Goal: Complete application form

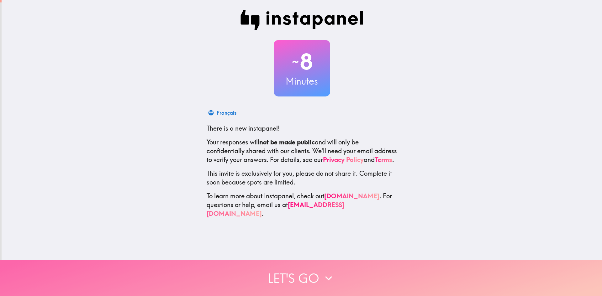
click at [305, 274] on button "Let's go" at bounding box center [301, 278] width 602 height 36
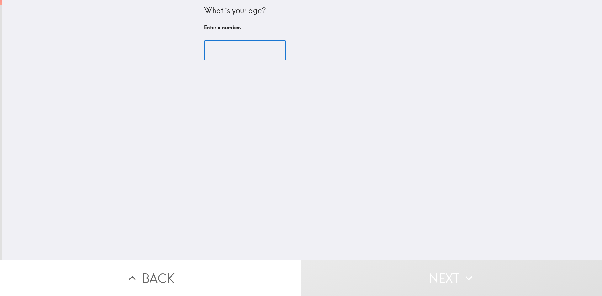
click at [217, 49] on input "number" at bounding box center [245, 50] width 82 height 19
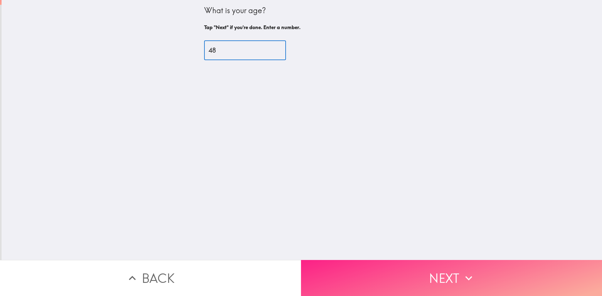
type input "48"
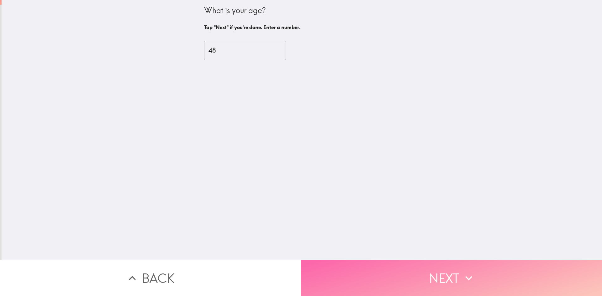
click at [486, 270] on button "Next" at bounding box center [451, 278] width 301 height 36
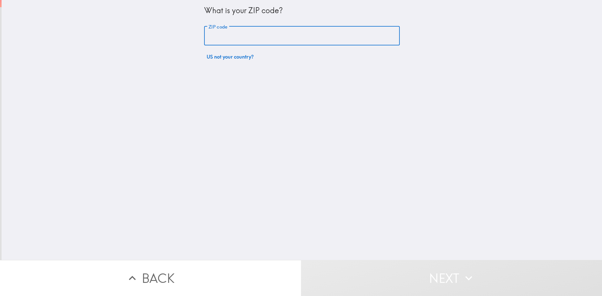
click at [212, 37] on input "ZIP code" at bounding box center [302, 35] width 196 height 19
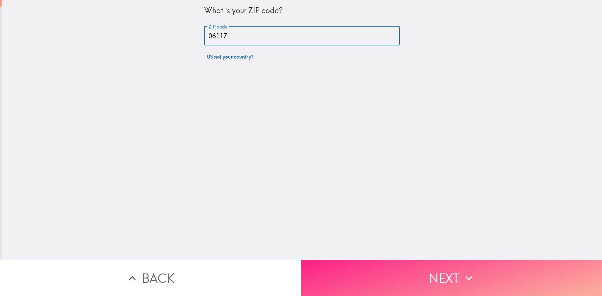
type input "06117"
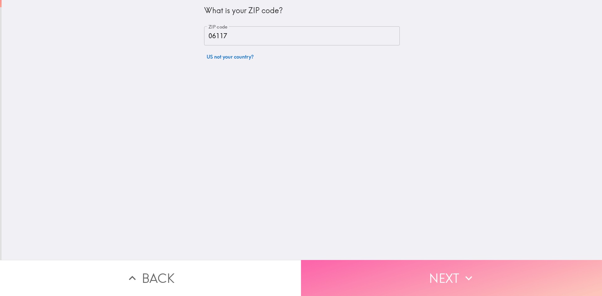
click at [473, 265] on button "Next" at bounding box center [451, 278] width 301 height 36
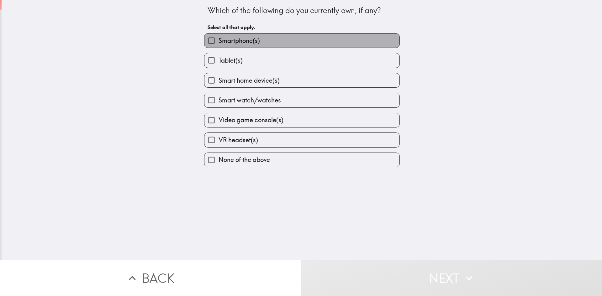
click at [221, 40] on span "Smartphone(s)" at bounding box center [239, 40] width 41 height 9
click at [219, 40] on input "Smartphone(s)" at bounding box center [211, 41] width 14 height 14
checkbox input "true"
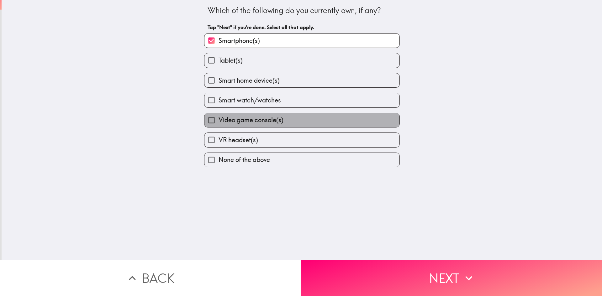
click at [220, 118] on span "Video game console(s)" at bounding box center [251, 120] width 65 height 9
click at [219, 118] on input "Video game console(s)" at bounding box center [211, 120] width 14 height 14
checkbox input "true"
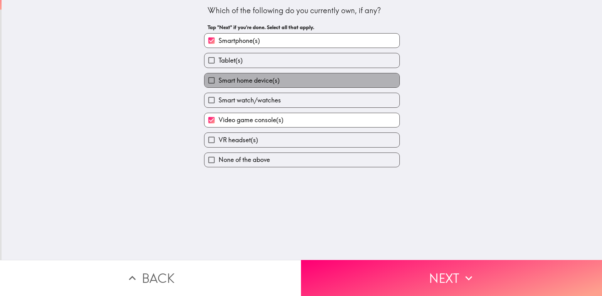
click at [272, 84] on span "Smart home device(s)" at bounding box center [249, 80] width 61 height 9
click at [219, 84] on input "Smart home device(s)" at bounding box center [211, 80] width 14 height 14
checkbox input "true"
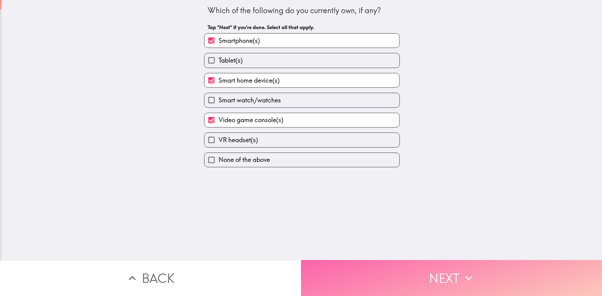
click at [457, 268] on button "Next" at bounding box center [451, 278] width 301 height 36
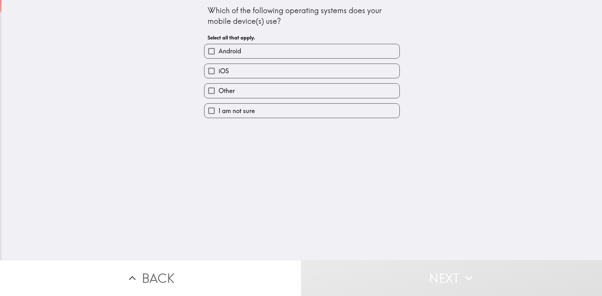
click at [209, 73] on input "iOS" at bounding box center [211, 71] width 14 height 14
checkbox input "true"
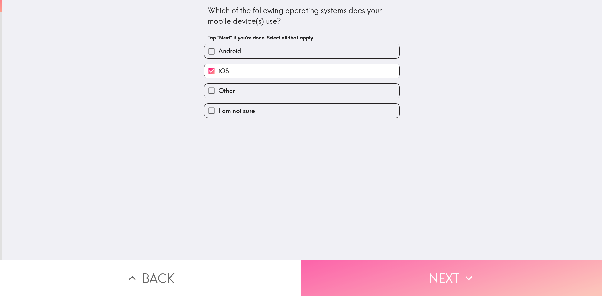
click at [448, 276] on button "Next" at bounding box center [451, 278] width 301 height 36
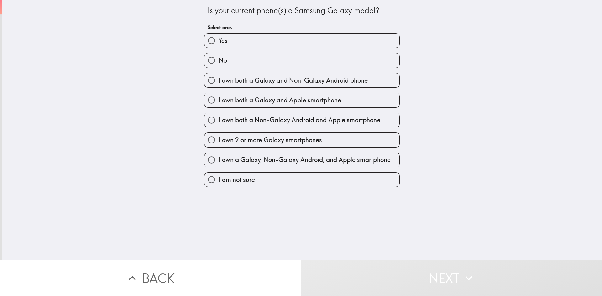
click at [239, 57] on label "No" at bounding box center [301, 60] width 195 height 14
click at [219, 57] on input "No" at bounding box center [211, 60] width 14 height 14
radio input "true"
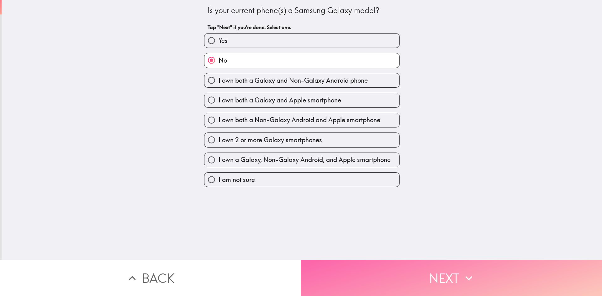
click at [483, 270] on button "Next" at bounding box center [451, 278] width 301 height 36
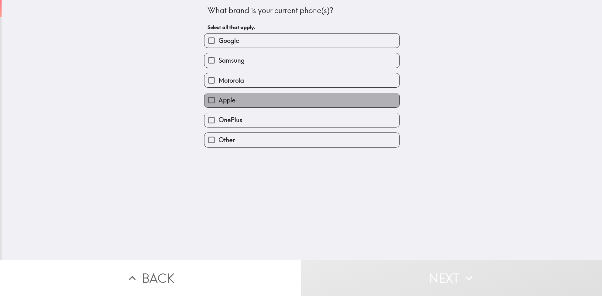
click at [240, 98] on label "Apple" at bounding box center [301, 100] width 195 height 14
click at [219, 98] on input "Apple" at bounding box center [211, 100] width 14 height 14
checkbox input "true"
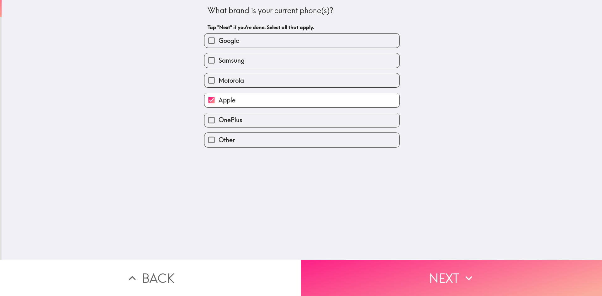
click at [461, 266] on button "Next" at bounding box center [451, 278] width 301 height 36
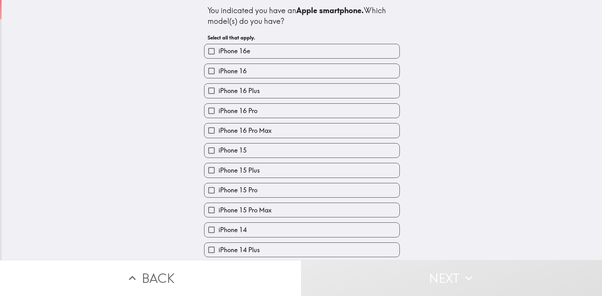
click at [251, 155] on label "iPhone 15" at bounding box center [301, 151] width 195 height 14
click at [219, 155] on input "iPhone 15" at bounding box center [211, 151] width 14 height 14
checkbox input "true"
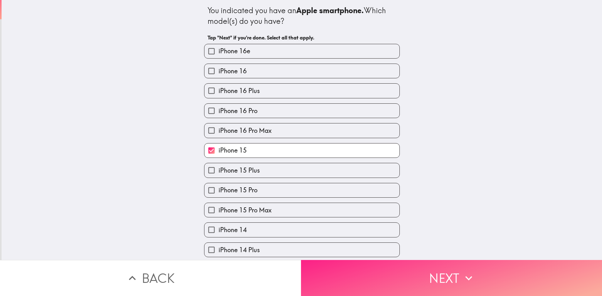
click at [482, 272] on button "Next" at bounding box center [451, 278] width 301 height 36
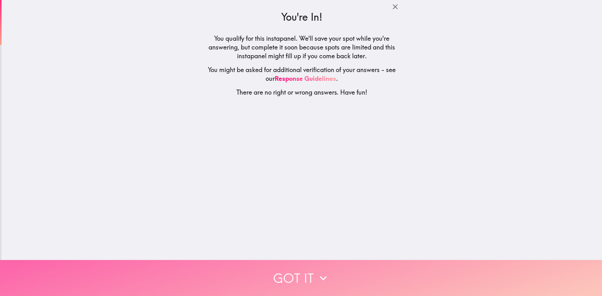
click at [334, 275] on button "Got it" at bounding box center [301, 278] width 602 height 36
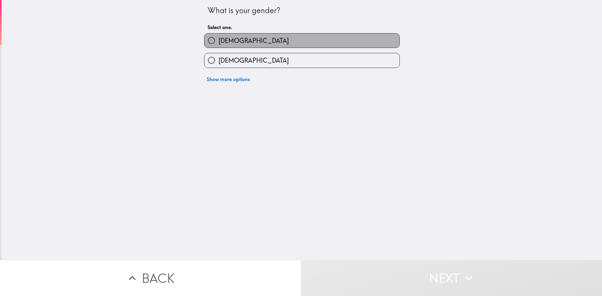
click at [220, 41] on span "[DEMOGRAPHIC_DATA]" at bounding box center [254, 40] width 70 height 9
click at [219, 41] on input "[DEMOGRAPHIC_DATA]" at bounding box center [211, 41] width 14 height 14
radio input "true"
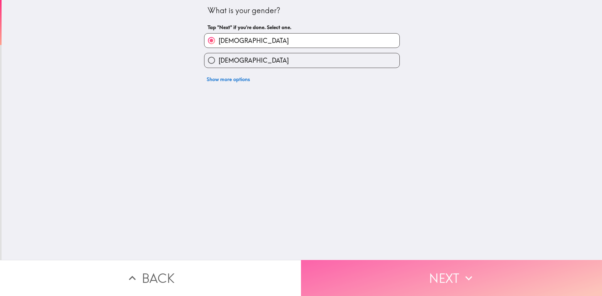
click at [466, 271] on icon "button" at bounding box center [469, 278] width 14 height 14
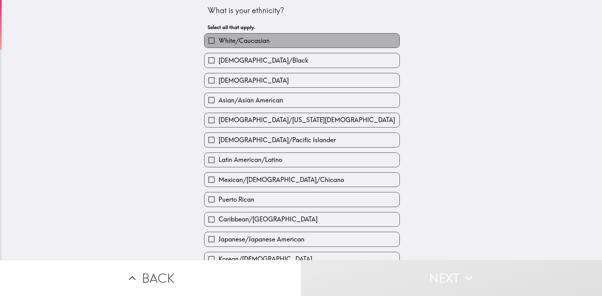
click at [250, 38] on span "White/Caucasian" at bounding box center [244, 40] width 51 height 9
click at [219, 38] on input "White/Caucasian" at bounding box center [211, 41] width 14 height 14
checkbox input "true"
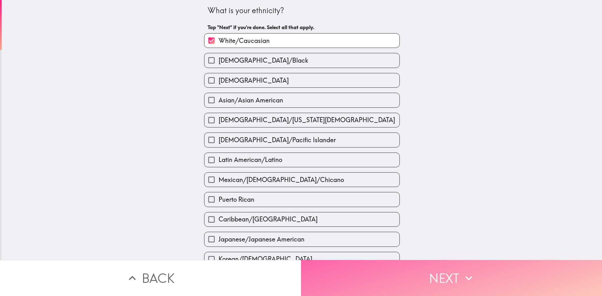
click at [482, 266] on button "Next" at bounding box center [451, 278] width 301 height 36
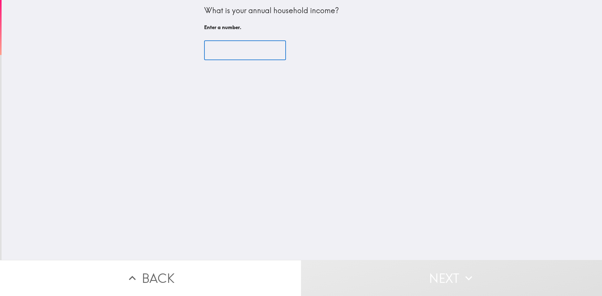
click at [226, 52] on input "number" at bounding box center [245, 50] width 82 height 19
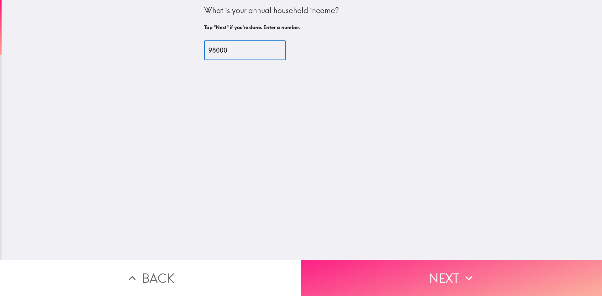
type input "98000"
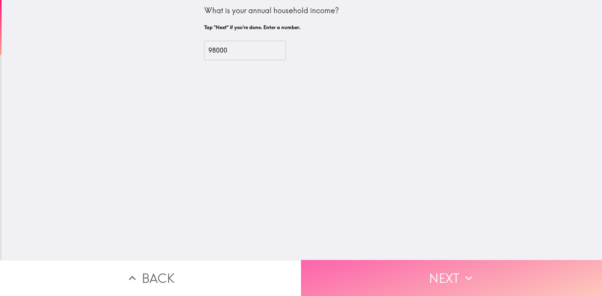
click at [486, 272] on button "Next" at bounding box center [451, 278] width 301 height 36
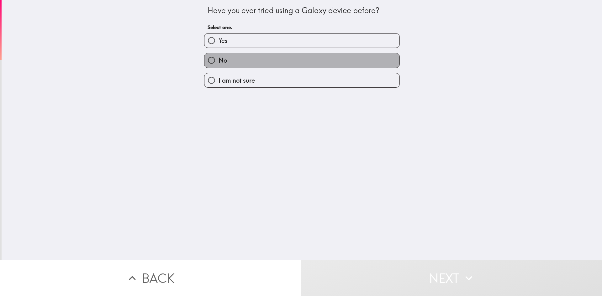
click at [234, 58] on label "No" at bounding box center [301, 60] width 195 height 14
click at [219, 58] on input "No" at bounding box center [211, 60] width 14 height 14
radio input "true"
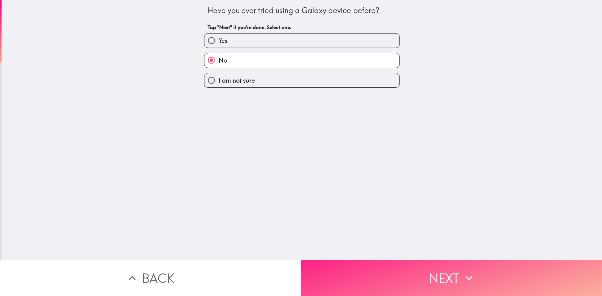
click at [470, 271] on icon "button" at bounding box center [469, 278] width 14 height 14
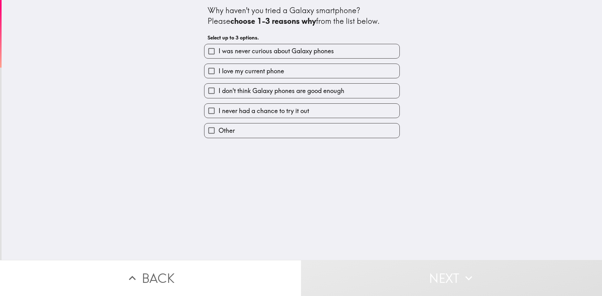
click at [238, 70] on span "I love my current phone" at bounding box center [252, 71] width 66 height 9
click at [219, 70] on input "I love my current phone" at bounding box center [211, 71] width 14 height 14
checkbox input "true"
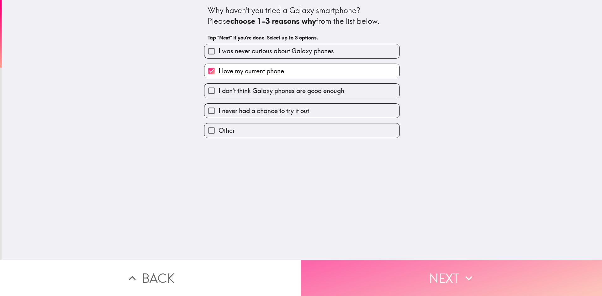
click at [463, 271] on icon "button" at bounding box center [469, 278] width 14 height 14
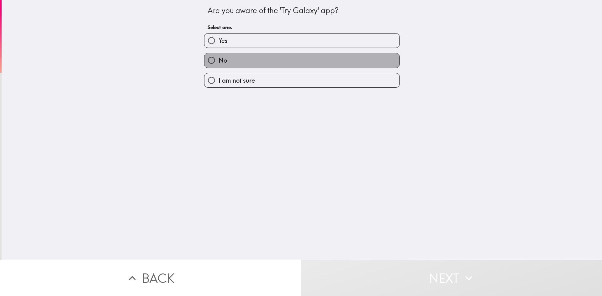
click at [238, 57] on label "No" at bounding box center [301, 60] width 195 height 14
click at [219, 57] on input "No" at bounding box center [211, 60] width 14 height 14
radio input "true"
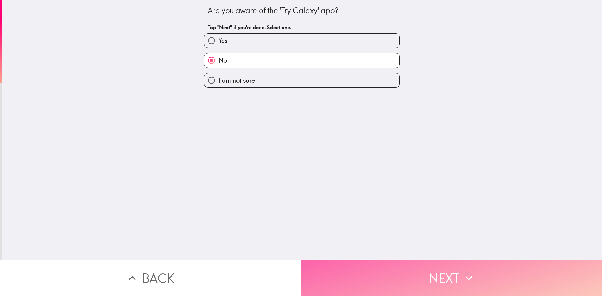
click at [418, 270] on button "Next" at bounding box center [451, 278] width 301 height 36
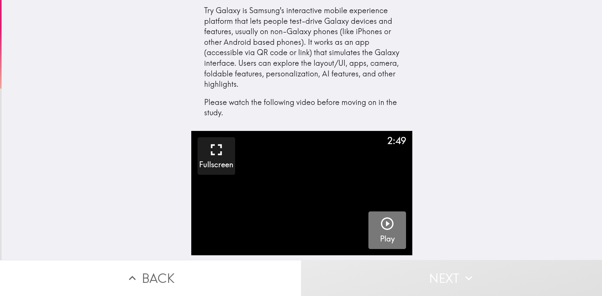
click at [382, 224] on icon "button" at bounding box center [387, 224] width 13 height 13
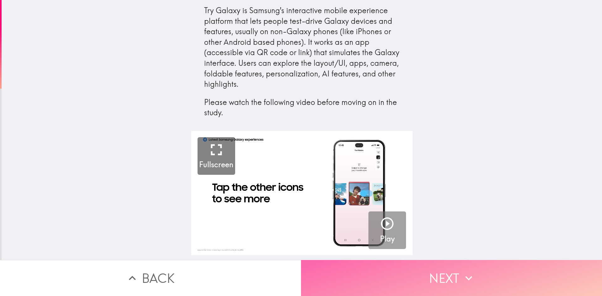
click at [439, 277] on button "Next" at bounding box center [451, 278] width 301 height 36
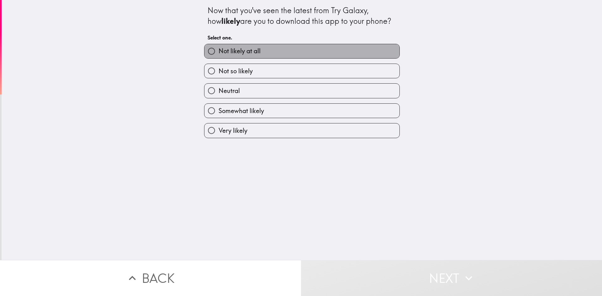
click at [228, 51] on span "Not likely at all" at bounding box center [240, 51] width 42 height 9
click at [219, 51] on input "Not likely at all" at bounding box center [211, 51] width 14 height 14
radio input "true"
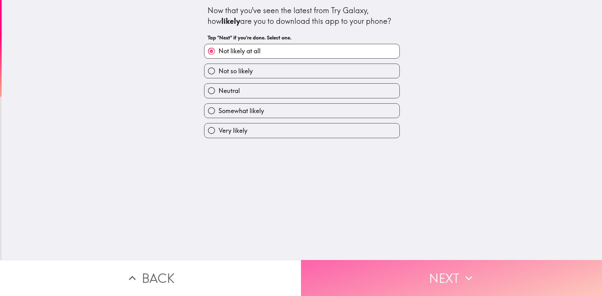
click at [479, 271] on button "Next" at bounding box center [451, 278] width 301 height 36
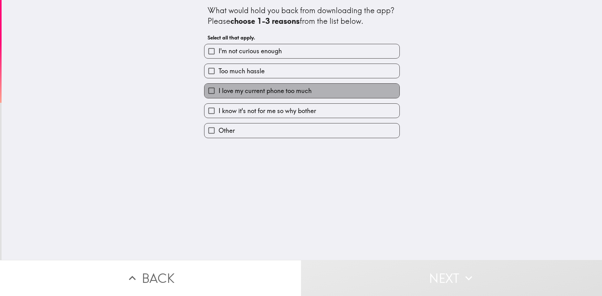
click at [244, 92] on span "I love my current phone too much" at bounding box center [265, 91] width 93 height 9
click at [219, 92] on input "I love my current phone too much" at bounding box center [211, 91] width 14 height 14
checkbox input "true"
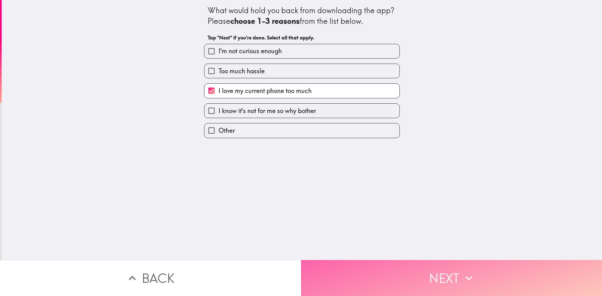
drag, startPoint x: 461, startPoint y: 274, endPoint x: 464, endPoint y: 272, distance: 3.3
click at [462, 273] on icon "button" at bounding box center [469, 278] width 14 height 14
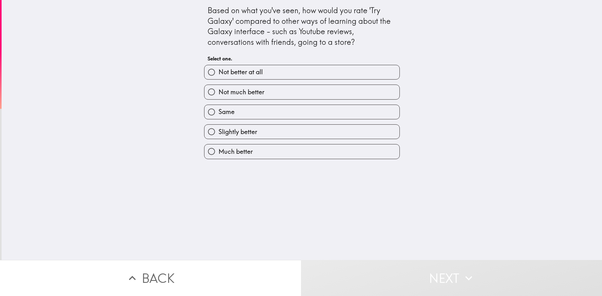
click at [227, 111] on span "Same" at bounding box center [227, 112] width 16 height 9
click at [219, 111] on input "Same" at bounding box center [211, 112] width 14 height 14
radio input "true"
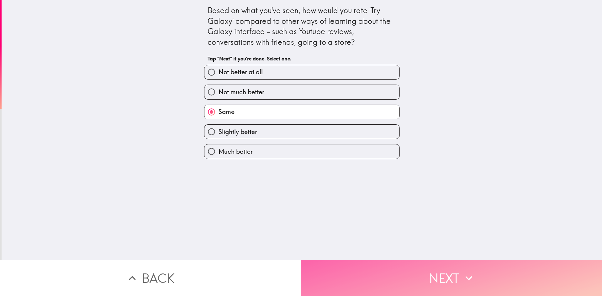
click at [458, 271] on button "Next" at bounding box center [451, 278] width 301 height 36
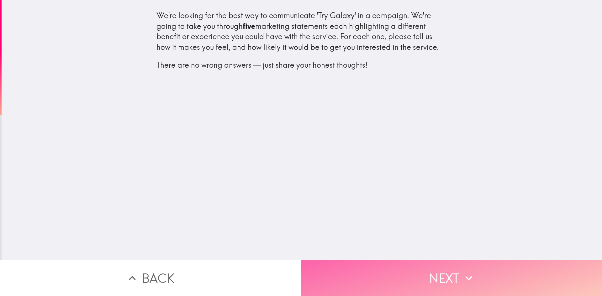
click at [444, 274] on button "Next" at bounding box center [451, 278] width 301 height 36
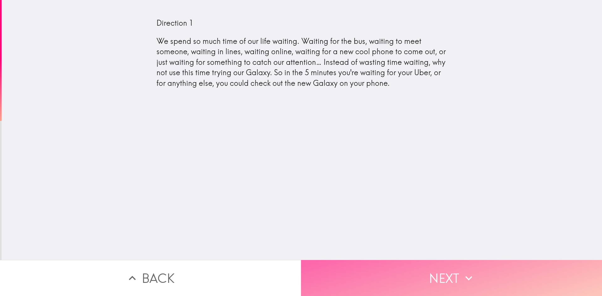
click at [444, 274] on button "Next" at bounding box center [451, 278] width 301 height 36
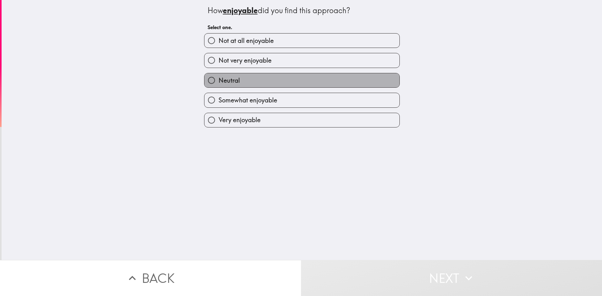
click at [237, 83] on label "Neutral" at bounding box center [301, 80] width 195 height 14
click at [219, 83] on input "Neutral" at bounding box center [211, 80] width 14 height 14
radio input "true"
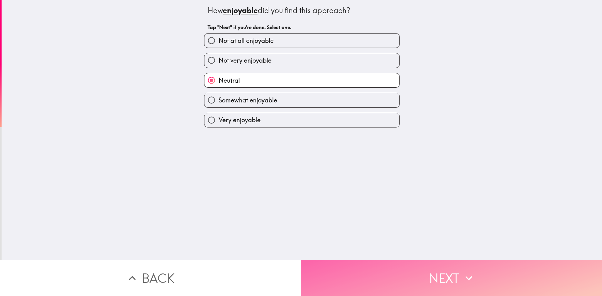
click at [439, 264] on button "Next" at bounding box center [451, 278] width 301 height 36
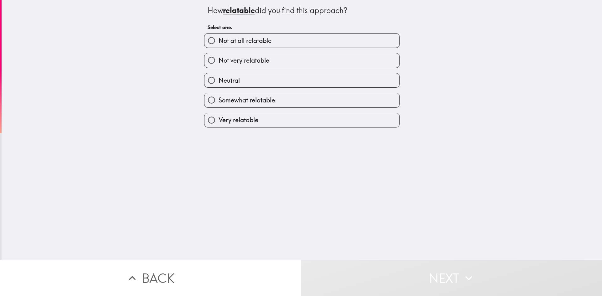
click at [245, 64] on span "Not very relatable" at bounding box center [244, 60] width 51 height 9
click at [219, 64] on input "Not very relatable" at bounding box center [211, 60] width 14 height 14
radio input "true"
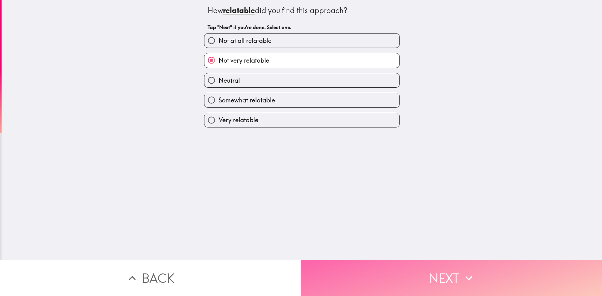
drag, startPoint x: 426, startPoint y: 267, endPoint x: 465, endPoint y: 275, distance: 39.7
click at [426, 266] on button "Next" at bounding box center [451, 278] width 301 height 36
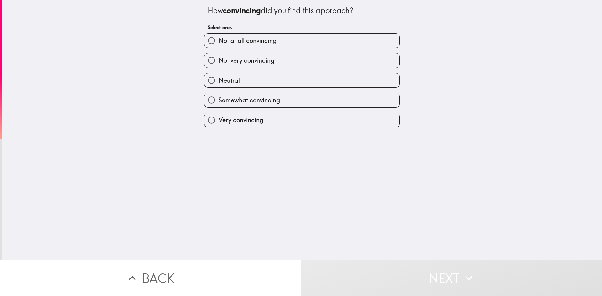
click at [245, 61] on span "Not very convincing" at bounding box center [247, 60] width 56 height 9
click at [219, 61] on input "Not very convincing" at bounding box center [211, 60] width 14 height 14
radio input "true"
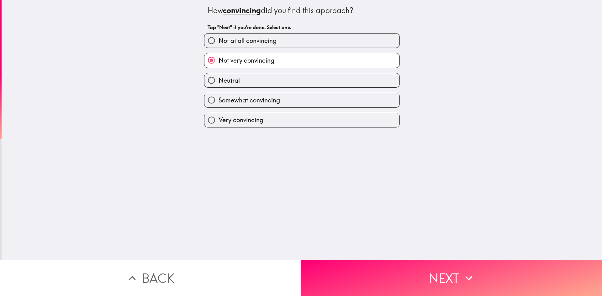
drag, startPoint x: 386, startPoint y: 271, endPoint x: 373, endPoint y: 245, distance: 28.9
click at [374, 246] on div "How convincing did you find this approach? Tap "Next" if you're done. Select on…" at bounding box center [301, 148] width 602 height 296
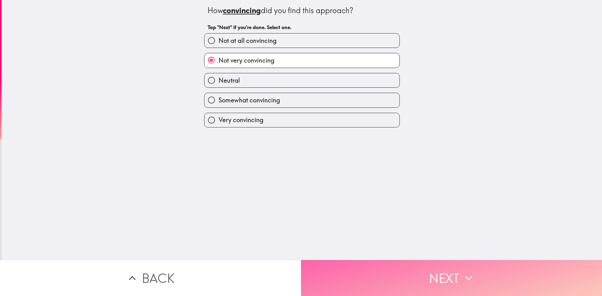
click at [493, 283] on button "Next" at bounding box center [451, 278] width 301 height 36
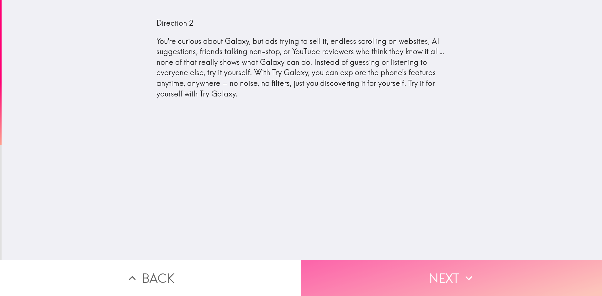
click at [392, 282] on button "Next" at bounding box center [451, 278] width 301 height 36
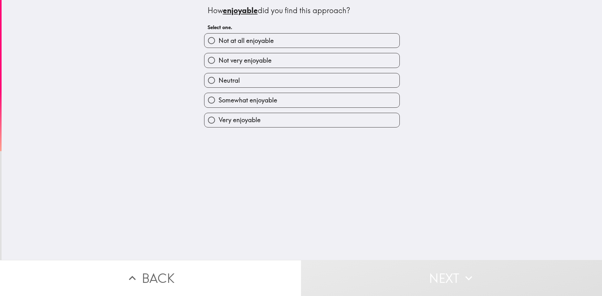
click at [242, 42] on span "Not at all enjoyable" at bounding box center [246, 40] width 55 height 9
click at [219, 42] on input "Not at all enjoyable" at bounding box center [211, 41] width 14 height 14
radio input "true"
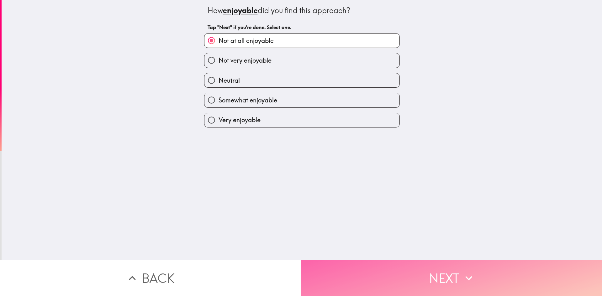
click at [464, 276] on icon "button" at bounding box center [469, 278] width 14 height 14
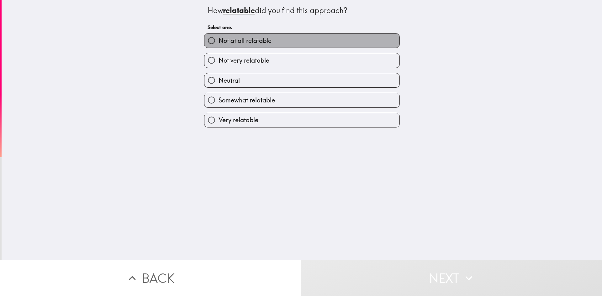
click at [234, 39] on span "Not at all relatable" at bounding box center [245, 40] width 53 height 9
click at [219, 39] on input "Not at all relatable" at bounding box center [211, 41] width 14 height 14
radio input "true"
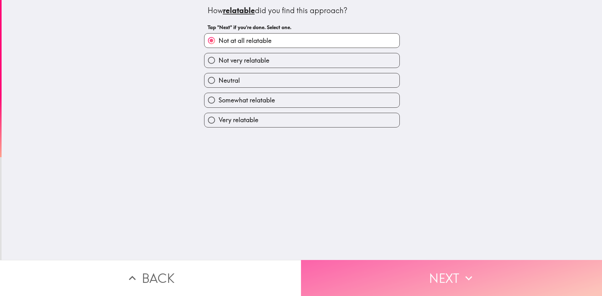
click at [422, 264] on button "Next" at bounding box center [451, 278] width 301 height 36
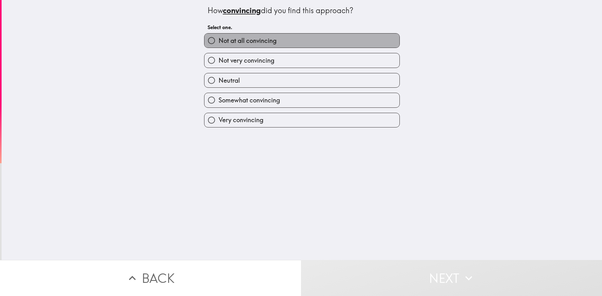
click at [245, 44] on span "Not at all convincing" at bounding box center [248, 40] width 58 height 9
click at [219, 44] on input "Not at all convincing" at bounding box center [211, 41] width 14 height 14
radio input "true"
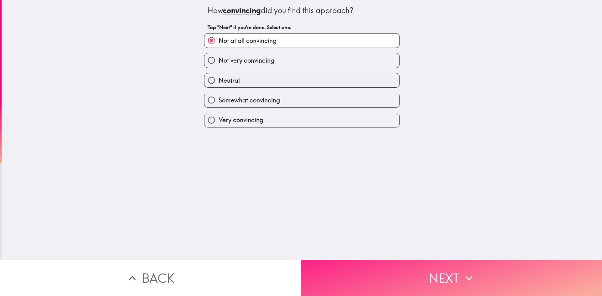
click at [387, 280] on button "Next" at bounding box center [451, 278] width 301 height 36
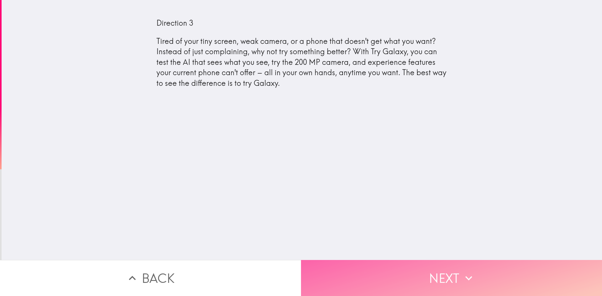
click at [387, 278] on button "Next" at bounding box center [451, 278] width 301 height 36
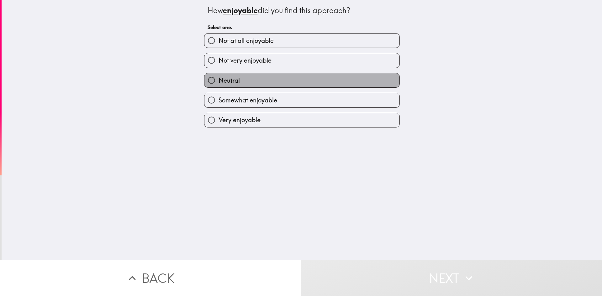
click at [236, 86] on label "Neutral" at bounding box center [301, 80] width 195 height 14
click at [219, 86] on input "Neutral" at bounding box center [211, 80] width 14 height 14
radio input "true"
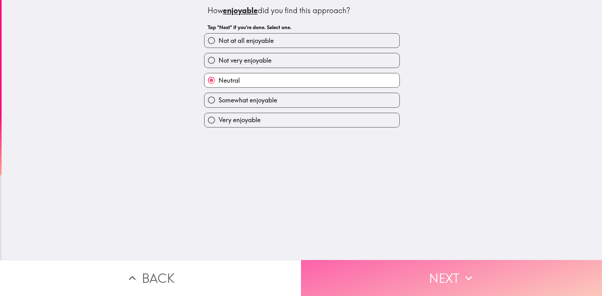
click at [390, 275] on button "Next" at bounding box center [451, 278] width 301 height 36
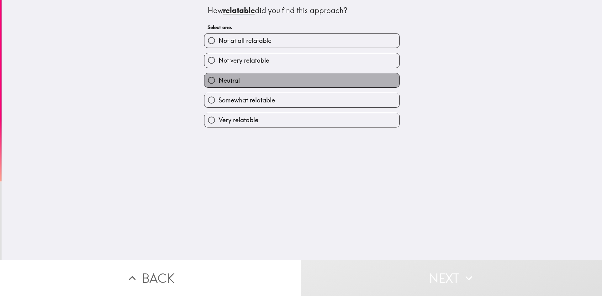
click at [249, 76] on label "Neutral" at bounding box center [301, 80] width 195 height 14
click at [219, 76] on input "Neutral" at bounding box center [211, 80] width 14 height 14
radio input "true"
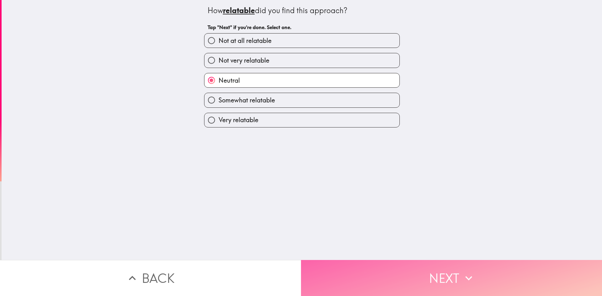
click at [394, 272] on button "Next" at bounding box center [451, 278] width 301 height 36
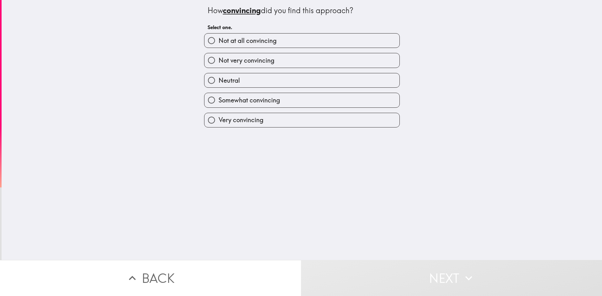
click at [226, 56] on span "Not very convincing" at bounding box center [247, 60] width 56 height 9
click at [219, 56] on input "Not very convincing" at bounding box center [211, 60] width 14 height 14
radio input "true"
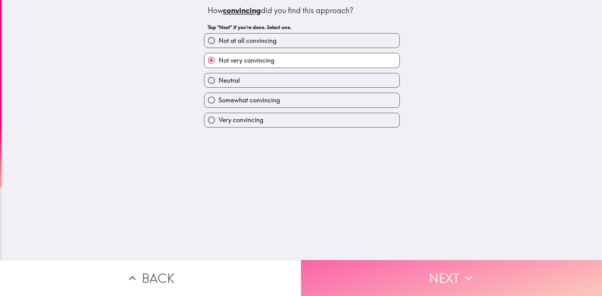
click at [367, 266] on button "Next" at bounding box center [451, 278] width 301 height 36
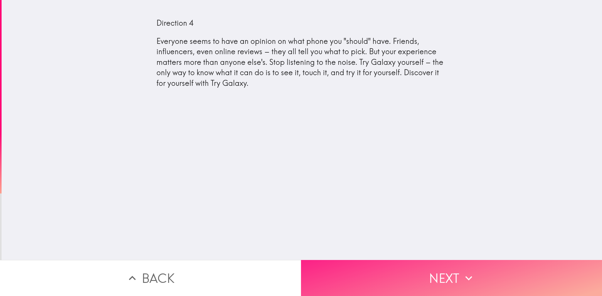
click at [482, 277] on button "Next" at bounding box center [451, 278] width 301 height 36
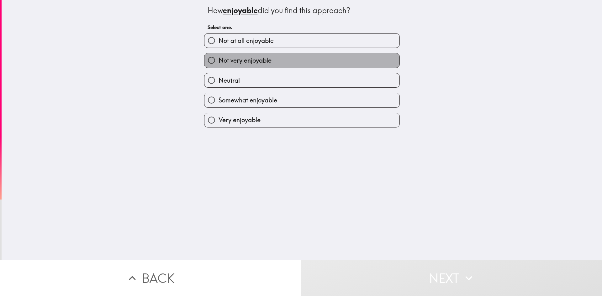
click at [246, 65] on span "Not very enjoyable" at bounding box center [245, 60] width 53 height 9
click at [219, 65] on input "Not very enjoyable" at bounding box center [211, 60] width 14 height 14
radio input "true"
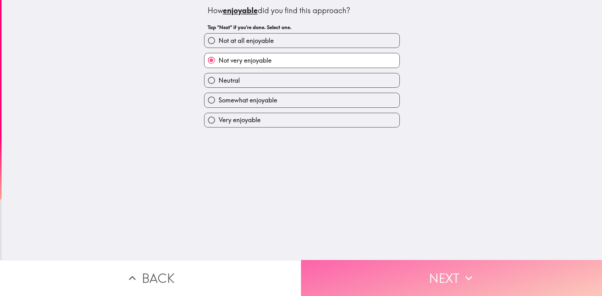
click at [448, 266] on button "Next" at bounding box center [451, 278] width 301 height 36
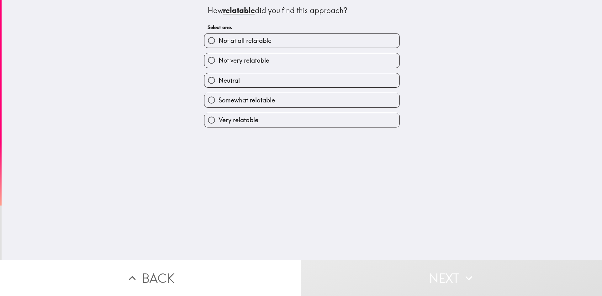
click at [256, 84] on label "Neutral" at bounding box center [301, 80] width 195 height 14
click at [219, 84] on input "Neutral" at bounding box center [211, 80] width 14 height 14
radio input "true"
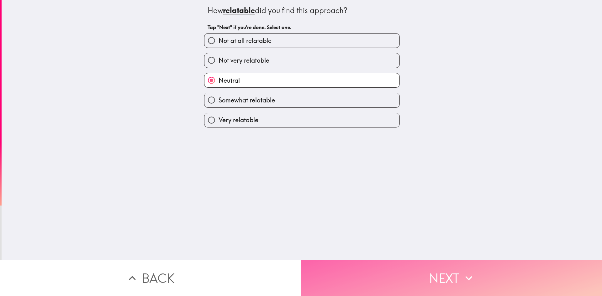
click at [411, 271] on button "Next" at bounding box center [451, 278] width 301 height 36
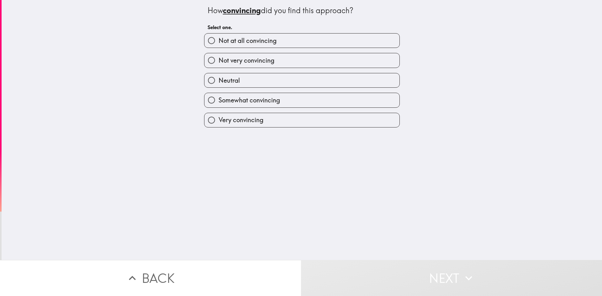
click at [239, 68] on div "Neutral" at bounding box center [299, 78] width 201 height 20
click at [224, 65] on span "Not very convincing" at bounding box center [247, 60] width 56 height 9
click at [219, 65] on input "Not very convincing" at bounding box center [211, 60] width 14 height 14
radio input "true"
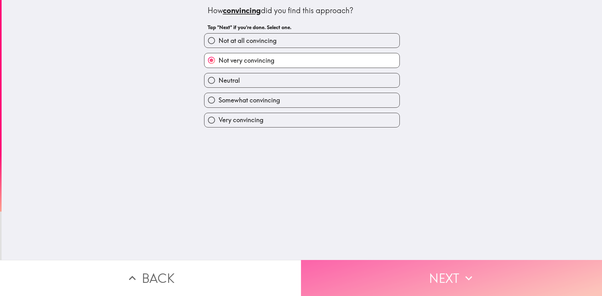
click at [361, 261] on button "Next" at bounding box center [451, 278] width 301 height 36
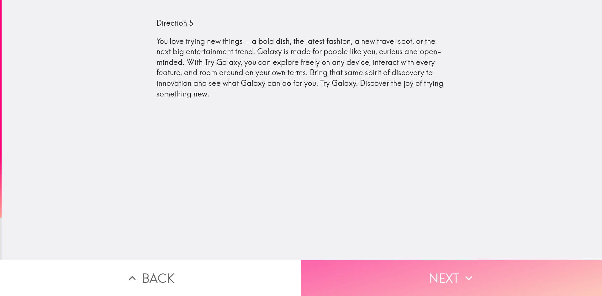
click at [408, 287] on button "Next" at bounding box center [451, 278] width 301 height 36
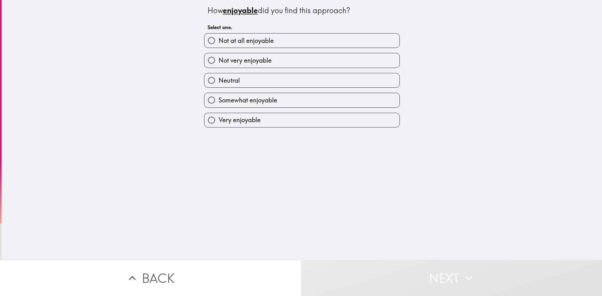
click at [235, 81] on label "Neutral" at bounding box center [301, 80] width 195 height 14
click at [219, 81] on input "Neutral" at bounding box center [211, 80] width 14 height 14
radio input "true"
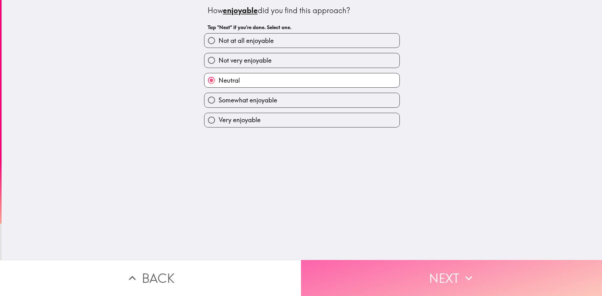
click at [396, 267] on button "Next" at bounding box center [451, 278] width 301 height 36
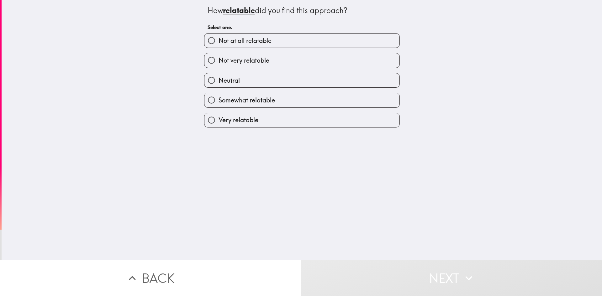
click at [238, 82] on label "Neutral" at bounding box center [301, 80] width 195 height 14
click at [219, 82] on input "Neutral" at bounding box center [211, 80] width 14 height 14
radio input "true"
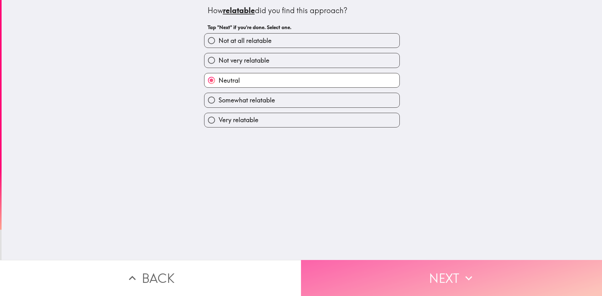
click at [377, 271] on button "Next" at bounding box center [451, 278] width 301 height 36
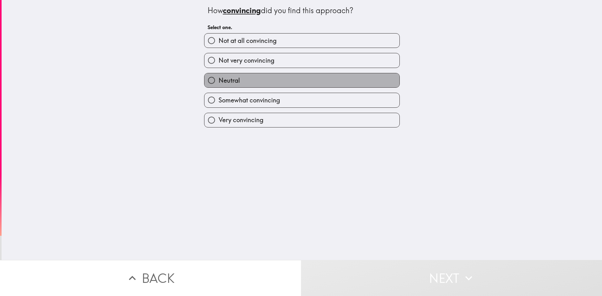
drag, startPoint x: 242, startPoint y: 82, endPoint x: 247, endPoint y: 87, distance: 7.1
click at [242, 83] on label "Neutral" at bounding box center [301, 80] width 195 height 14
click at [219, 83] on input "Neutral" at bounding box center [211, 80] width 14 height 14
radio input "true"
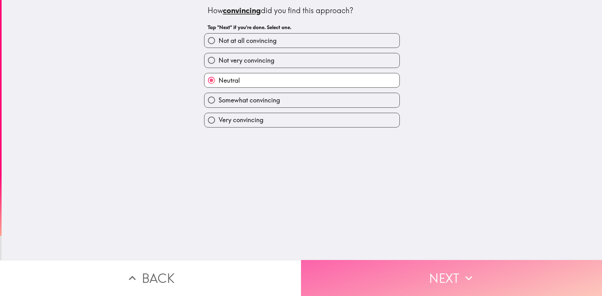
drag, startPoint x: 368, startPoint y: 267, endPoint x: 391, endPoint y: 265, distance: 22.6
click at [368, 266] on button "Next" at bounding box center [451, 278] width 301 height 36
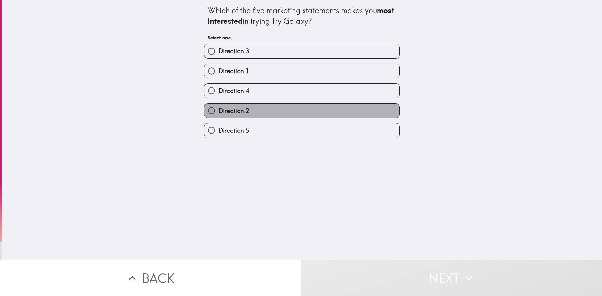
click at [249, 108] on label "Direction 2" at bounding box center [301, 111] width 195 height 14
click at [219, 108] on input "Direction 2" at bounding box center [211, 111] width 14 height 14
radio input "true"
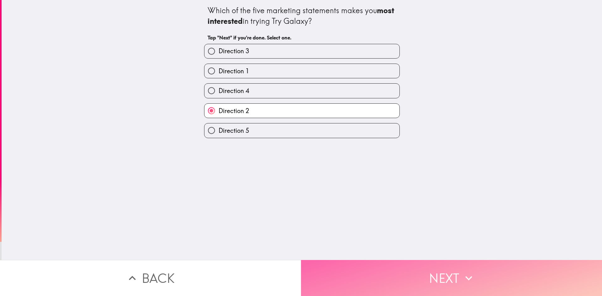
click at [403, 268] on button "Next" at bounding box center [451, 278] width 301 height 36
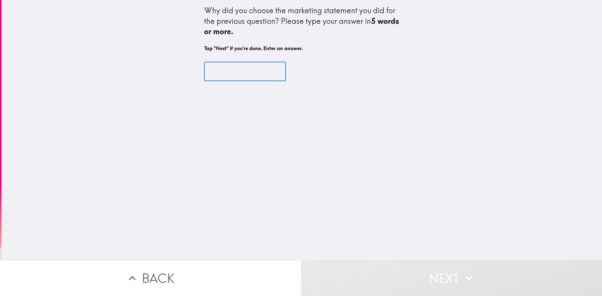
click at [227, 75] on input "text" at bounding box center [245, 71] width 82 height 19
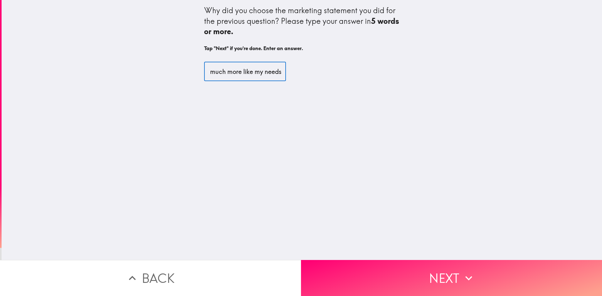
scroll to position [0, 23]
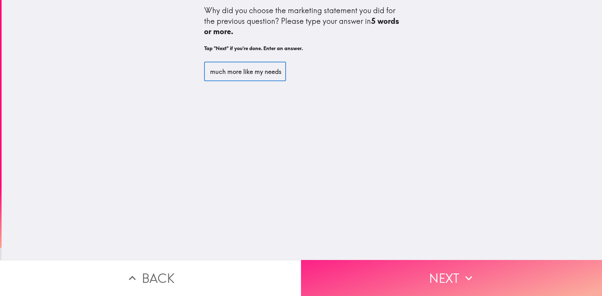
type input "it was much more like my needs"
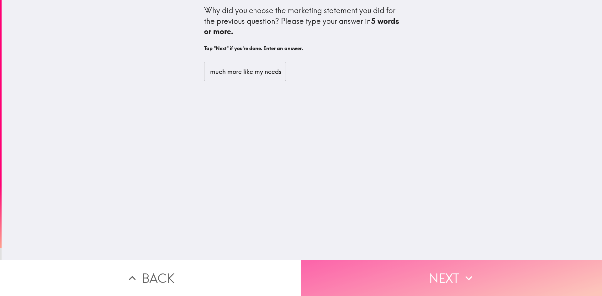
scroll to position [0, 0]
click at [438, 268] on button "Next" at bounding box center [451, 278] width 301 height 36
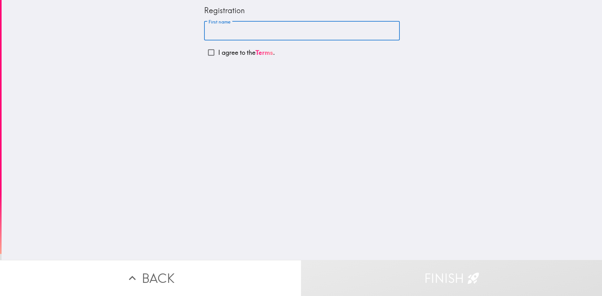
click at [206, 33] on input "First name" at bounding box center [302, 30] width 196 height 19
type input "[PERSON_NAME]"
click at [207, 51] on input "I agree to the Terms ." at bounding box center [211, 52] width 14 height 14
checkbox input "true"
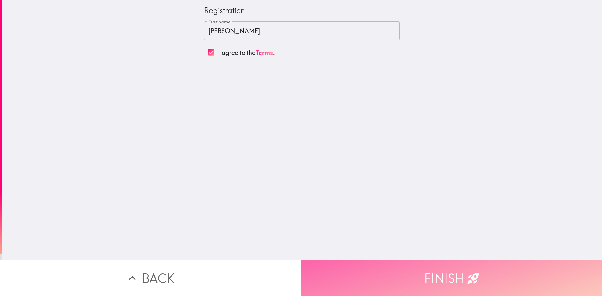
click at [439, 271] on button "Finish" at bounding box center [451, 278] width 301 height 36
